Goal: Feedback & Contribution: Submit feedback/report problem

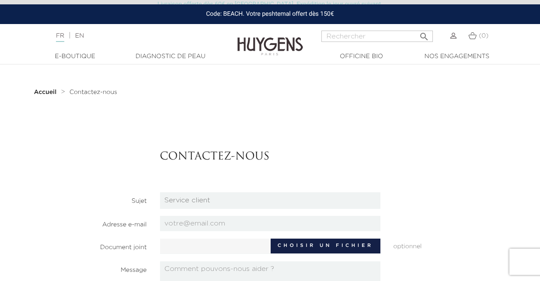
scroll to position [103, 0]
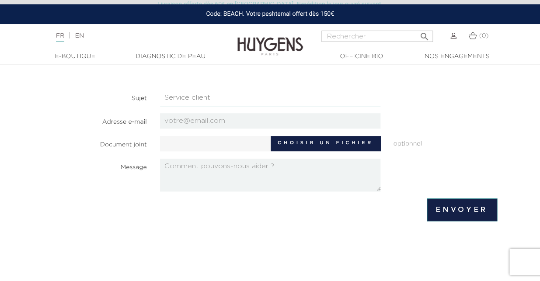
select select "4"
click option "Partenariats" at bounding box center [0, 0] width 0 height 0
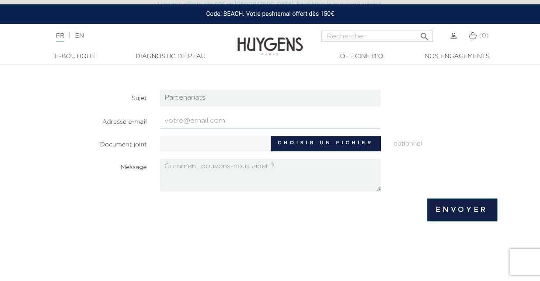
click at [182, 119] on input "email" at bounding box center [270, 120] width 221 height 15
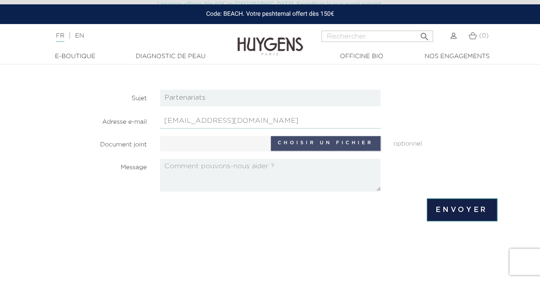
type input "contact@aerinside.com"
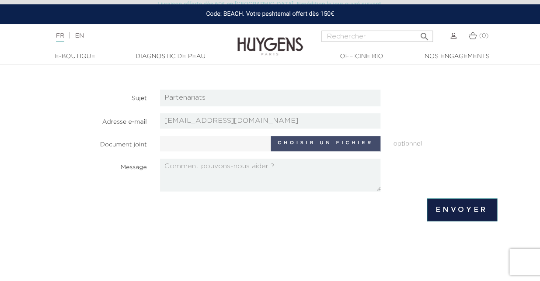
click at [312, 138] on label "Choisir un fichier" at bounding box center [326, 143] width 110 height 15
type input "C:\fakepath\PRESENTATION AER INSIDE.pdf"
type input "PRESENTATION AER INSIDE.pdf"
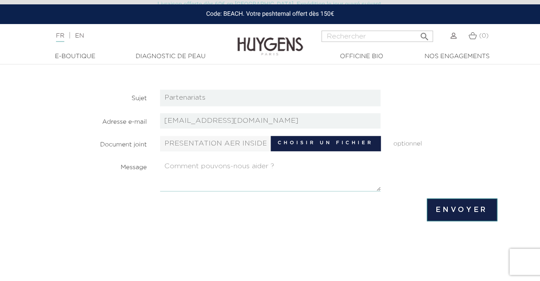
click at [217, 168] on textarea at bounding box center [270, 175] width 221 height 33
paste textarea "À l’attention de la personne responsable / Service Achats Objet : Invitation à …"
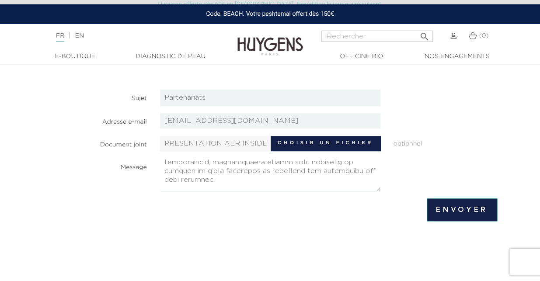
scroll to position [242, 0]
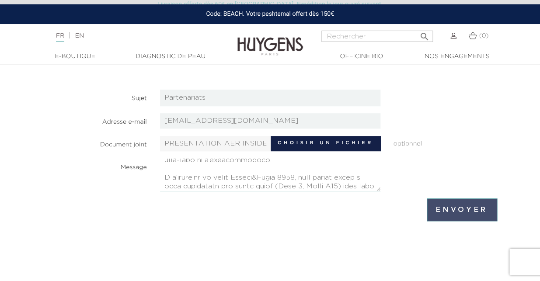
type textarea "À l’attention de la personne responsable / Service Achats Objet : Invitation à …"
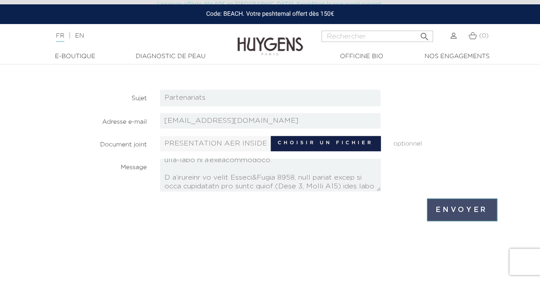
click at [465, 205] on input "Envoyer" at bounding box center [462, 210] width 70 height 23
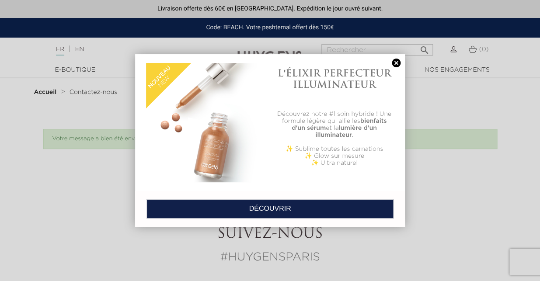
click at [397, 60] on link at bounding box center [396, 63] width 12 height 9
